Goal: Transaction & Acquisition: Purchase product/service

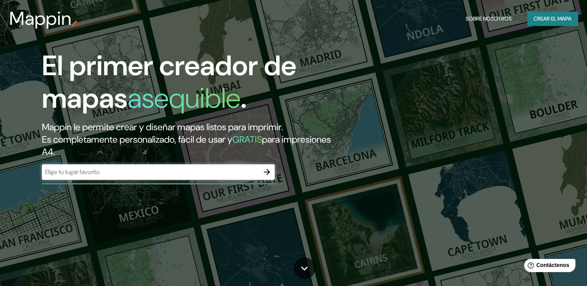
click at [254, 172] on input "text" at bounding box center [150, 171] width 217 height 9
type input "[GEOGRAPHIC_DATA]"
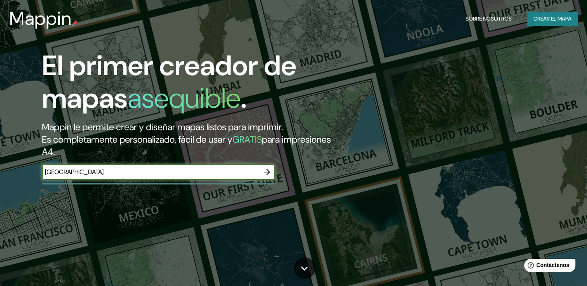
click at [269, 171] on icon "button" at bounding box center [266, 171] width 9 height 9
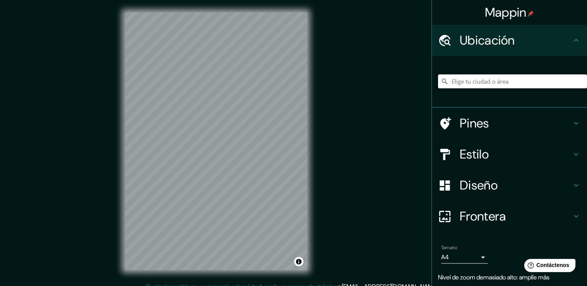
click at [499, 83] on input "Elige tu ciudad o área" at bounding box center [512, 81] width 149 height 14
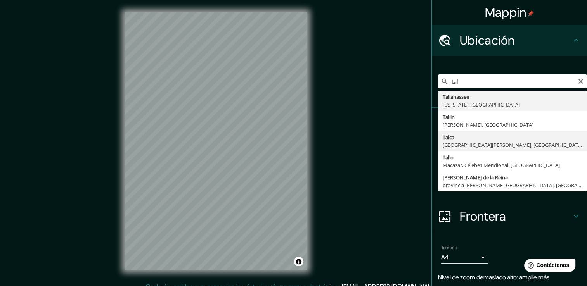
type input "[GEOGRAPHIC_DATA], [GEOGRAPHIC_DATA][PERSON_NAME], [GEOGRAPHIC_DATA]"
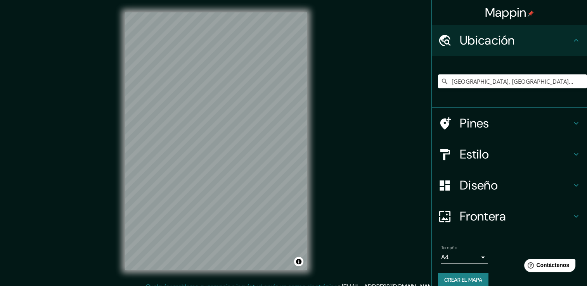
click at [552, 154] on h4 "Estilo" at bounding box center [515, 155] width 112 height 16
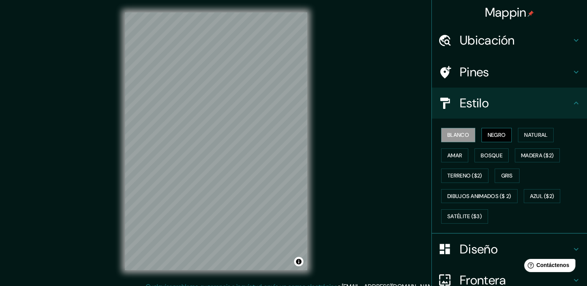
click at [493, 131] on font "Negro" at bounding box center [496, 135] width 18 height 10
click at [524, 133] on font "Natural" at bounding box center [535, 135] width 23 height 10
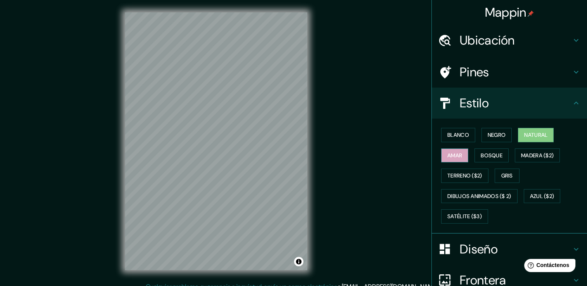
click at [457, 154] on button "Amar" at bounding box center [454, 155] width 27 height 14
click at [481, 154] on font "Bosque" at bounding box center [491, 156] width 22 height 10
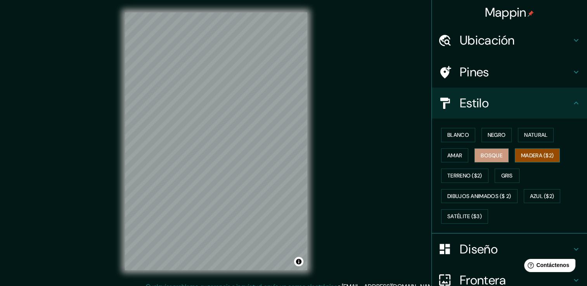
click at [527, 154] on font "Madera ($2)" at bounding box center [537, 156] width 33 height 10
click at [448, 171] on font "Terreno ($2)" at bounding box center [464, 176] width 35 height 10
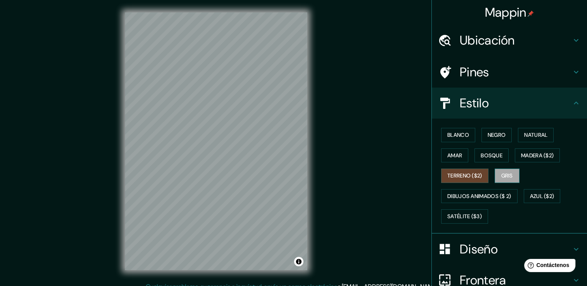
click at [495, 173] on button "Gris" at bounding box center [506, 176] width 25 height 14
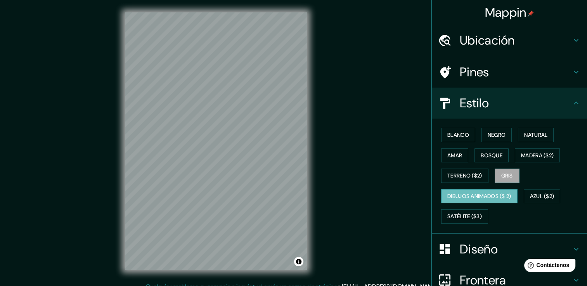
click at [480, 193] on font "Dibujos animados ($ 2)" at bounding box center [479, 196] width 64 height 10
click at [541, 195] on font "Azul ($2)" at bounding box center [542, 196] width 24 height 10
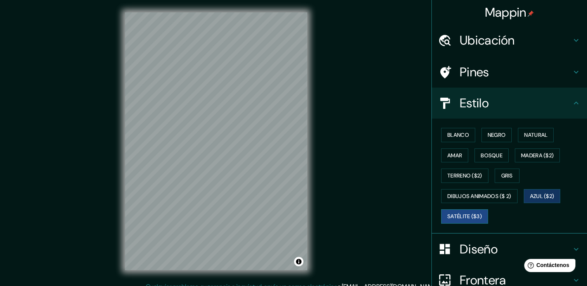
click at [452, 216] on font "Satélite ($3)" at bounding box center [464, 217] width 35 height 10
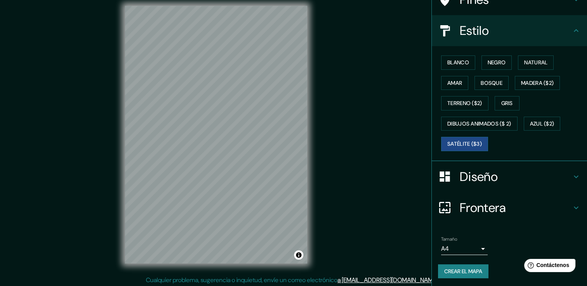
scroll to position [9, 0]
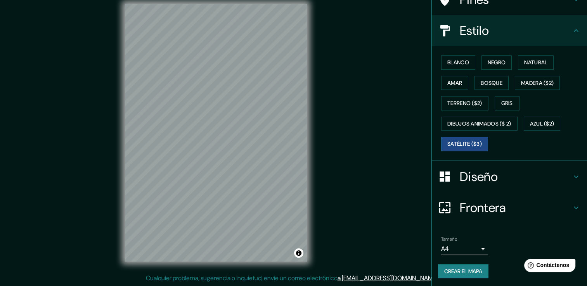
click at [571, 174] on icon at bounding box center [575, 176] width 9 height 9
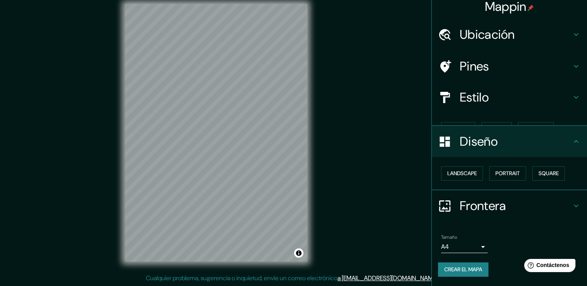
scroll to position [0, 0]
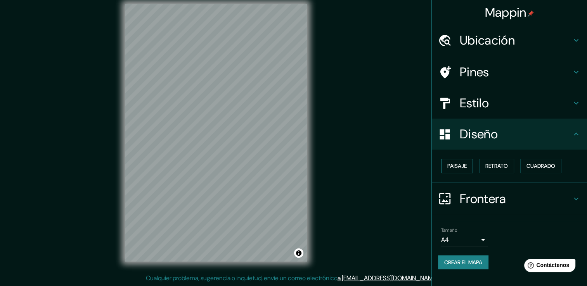
click at [459, 165] on font "Paisaje" at bounding box center [456, 166] width 19 height 10
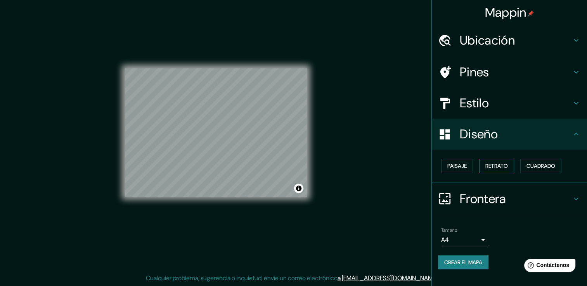
click at [505, 166] on font "Retrato" at bounding box center [496, 166] width 22 height 10
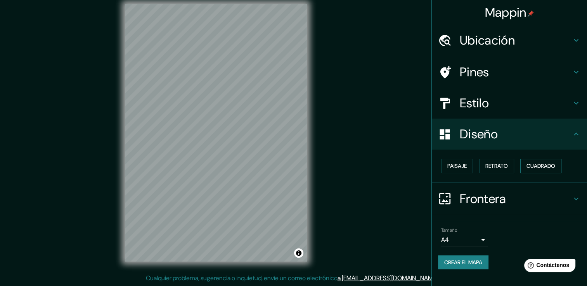
click at [537, 165] on font "Cuadrado" at bounding box center [540, 166] width 29 height 10
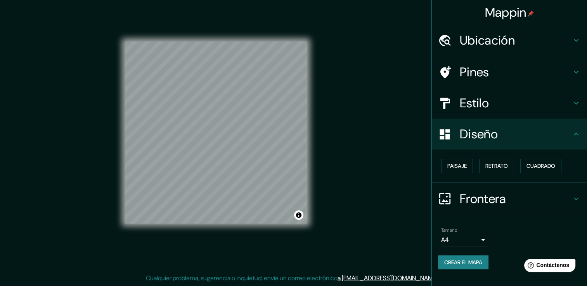
click at [457, 173] on div "Paisaje Retrato Cuadrado" at bounding box center [512, 166] width 149 height 21
click at [462, 165] on font "Paisaje" at bounding box center [456, 166] width 19 height 10
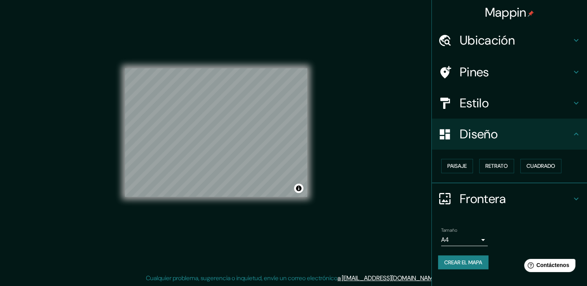
click at [475, 233] on body "Mappin Ubicación Talca, [GEOGRAPHIC_DATA][PERSON_NAME], [GEOGRAPHIC_DATA] Pines…" at bounding box center [293, 134] width 587 height 286
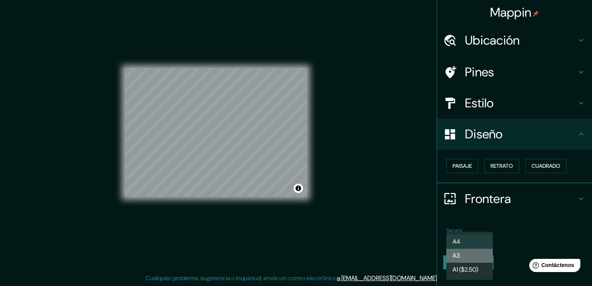
click at [479, 255] on li "A3" at bounding box center [470, 256] width 47 height 14
type input "a4"
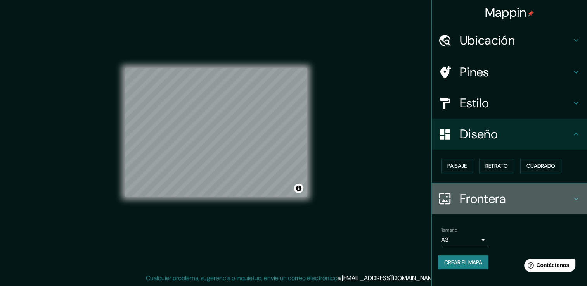
click at [577, 198] on icon at bounding box center [575, 198] width 9 height 9
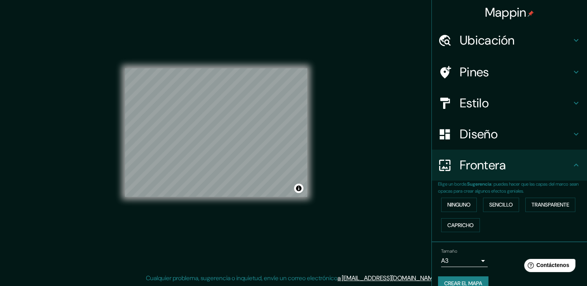
click at [573, 165] on icon at bounding box center [575, 165] width 5 height 3
click at [554, 204] on font "Transparente" at bounding box center [550, 205] width 38 height 10
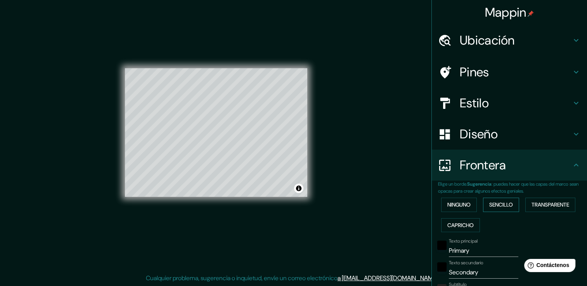
click at [483, 203] on button "Sencillo" at bounding box center [501, 205] width 36 height 14
click at [459, 203] on font "Ninguno" at bounding box center [458, 205] width 23 height 10
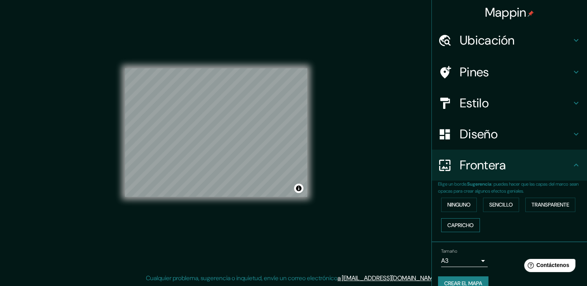
click at [462, 227] on font "Capricho" at bounding box center [460, 226] width 26 height 10
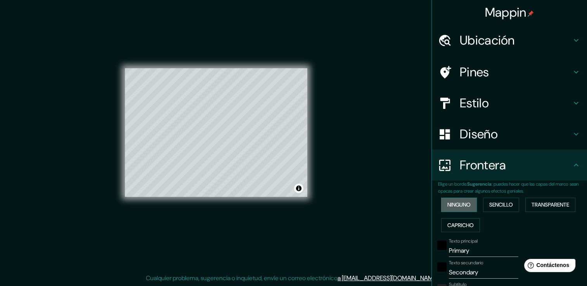
click at [465, 202] on font "Ninguno" at bounding box center [458, 205] width 23 height 10
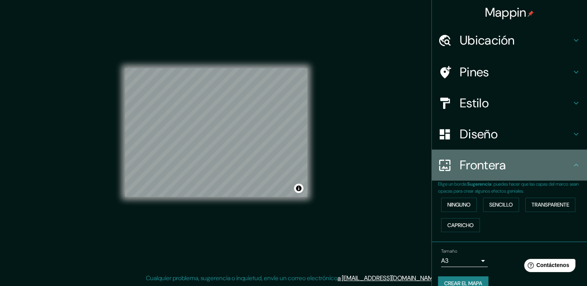
click at [557, 165] on h4 "Frontera" at bounding box center [515, 165] width 112 height 16
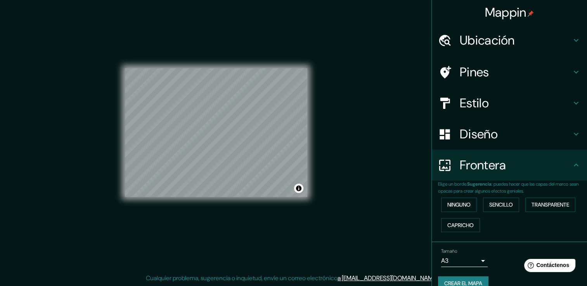
click at [571, 133] on icon at bounding box center [575, 133] width 9 height 9
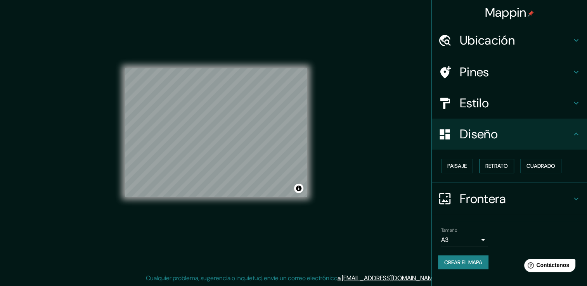
click at [499, 159] on button "Retrato" at bounding box center [496, 166] width 35 height 14
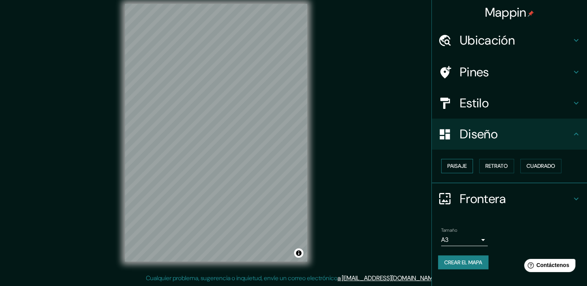
click at [467, 167] on button "Paisaje" at bounding box center [457, 166] width 32 height 14
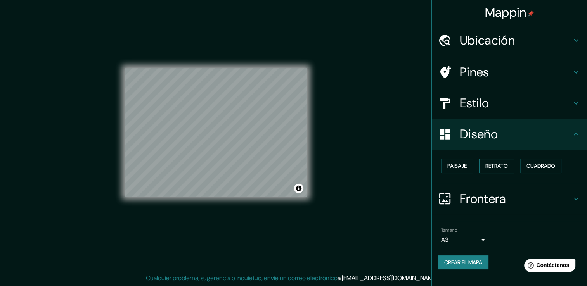
click at [498, 167] on font "Retrato" at bounding box center [496, 166] width 22 height 10
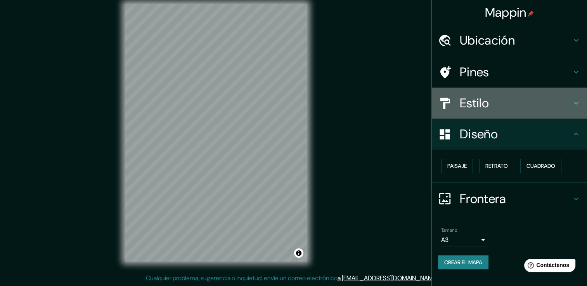
click at [533, 106] on h4 "Estilo" at bounding box center [515, 103] width 112 height 16
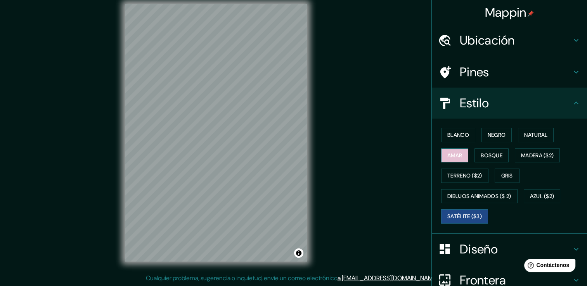
click at [453, 153] on font "Amar" at bounding box center [454, 156] width 15 height 10
click at [490, 154] on font "Bosque" at bounding box center [491, 156] width 22 height 10
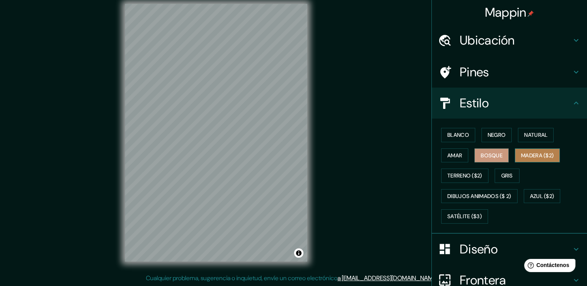
click at [515, 154] on button "Madera ($2)" at bounding box center [536, 155] width 45 height 14
click at [484, 154] on font "Bosque" at bounding box center [491, 156] width 22 height 10
click at [451, 151] on font "Amar" at bounding box center [454, 156] width 15 height 10
click at [487, 154] on font "Bosque" at bounding box center [491, 156] width 22 height 10
